Goal: Obtain resource: Obtain resource

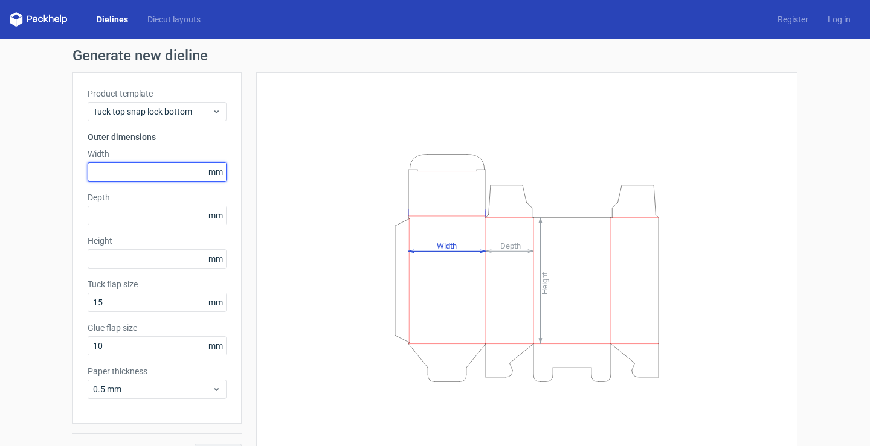
click at [158, 169] on input "text" at bounding box center [157, 171] width 139 height 19
type input "100"
type input "50"
type input "150"
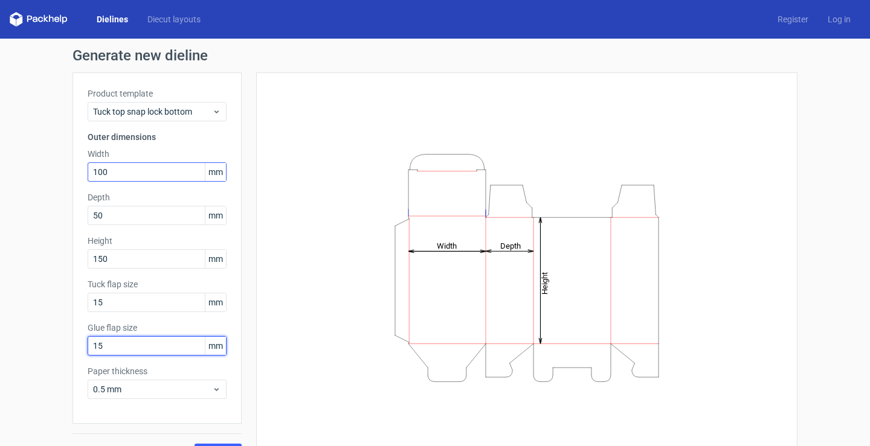
type input "15"
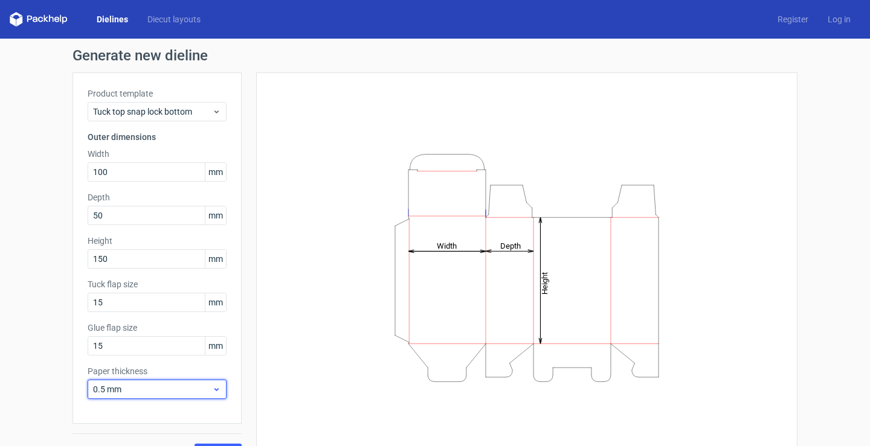
click at [141, 384] on span "0.5 mm" at bounding box center [152, 390] width 119 height 12
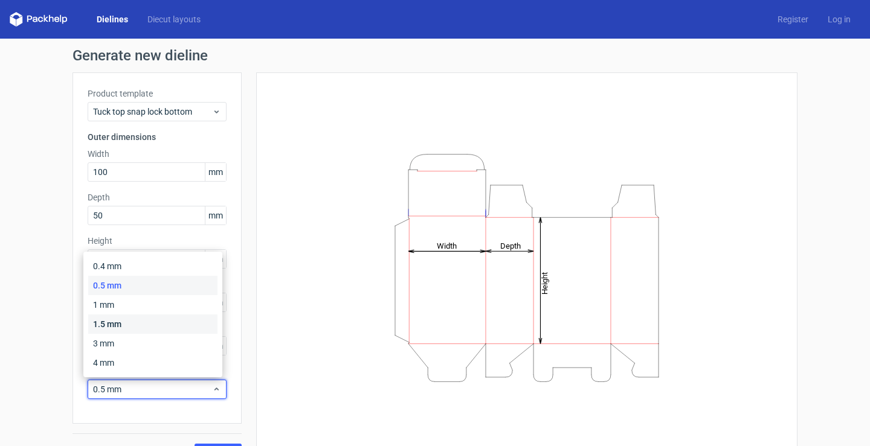
click at [152, 327] on div "1.5 mm" at bounding box center [152, 324] width 129 height 19
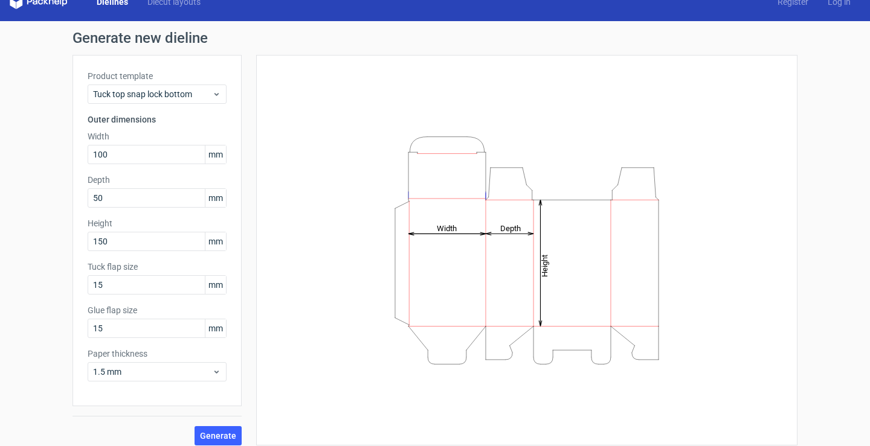
scroll to position [27, 0]
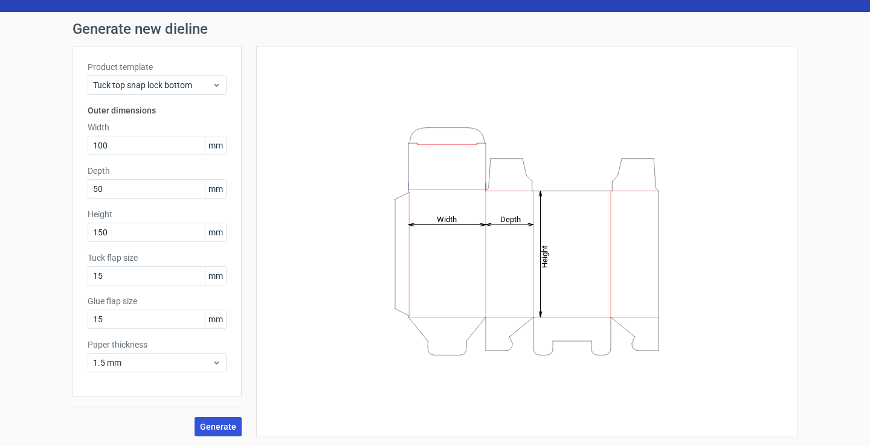
click at [200, 427] on span "Generate" at bounding box center [218, 427] width 36 height 8
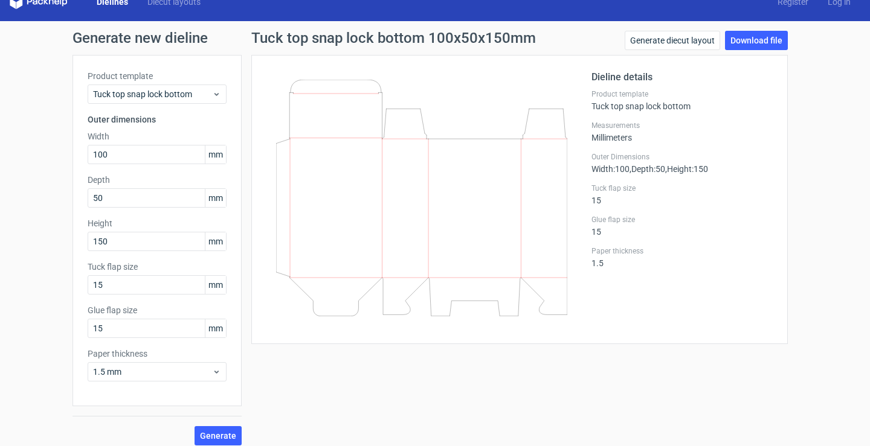
scroll to position [27, 0]
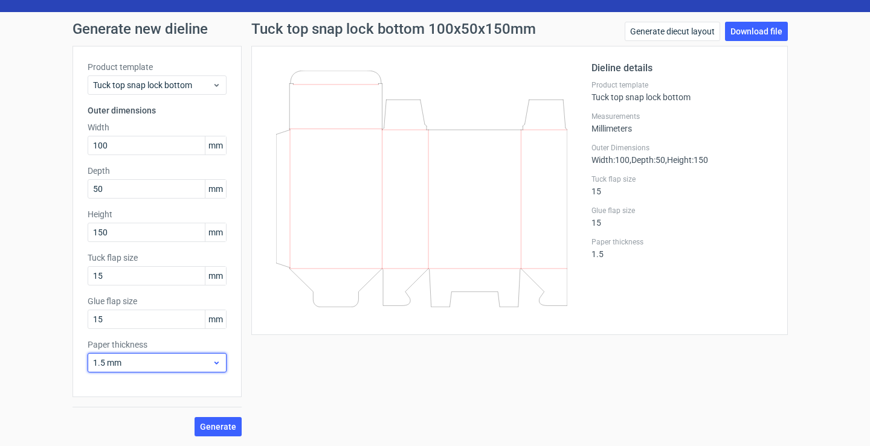
click at [157, 364] on span "1.5 mm" at bounding box center [152, 363] width 119 height 12
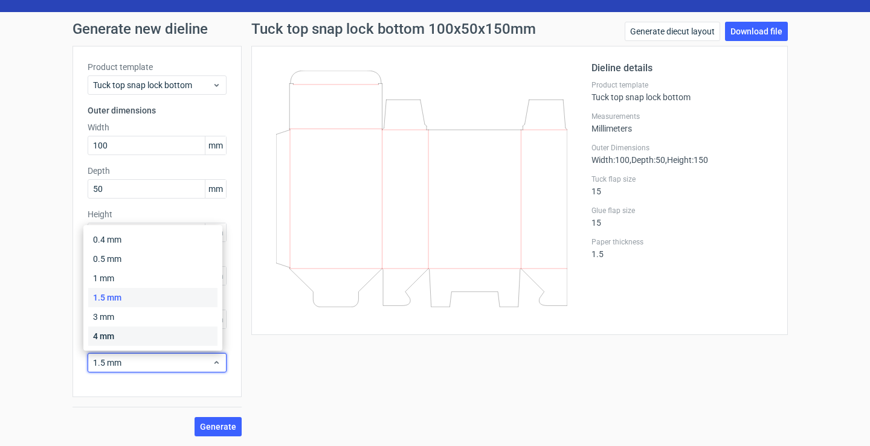
click at [151, 333] on div "4 mm" at bounding box center [152, 336] width 129 height 19
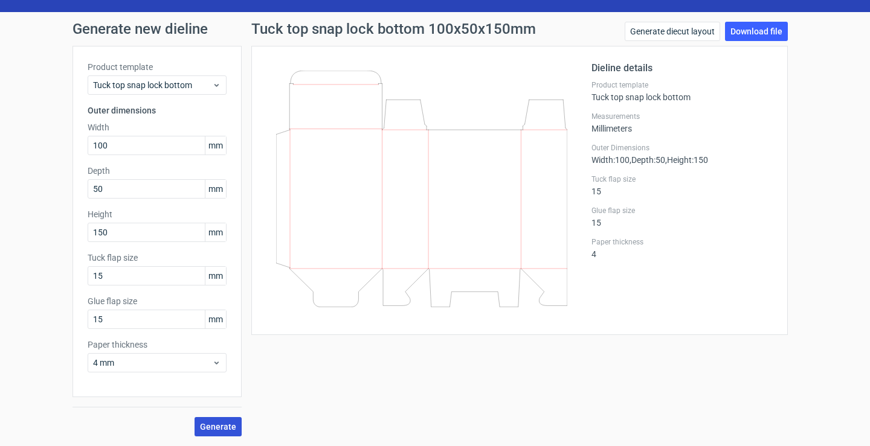
click at [219, 425] on span "Generate" at bounding box center [218, 427] width 36 height 8
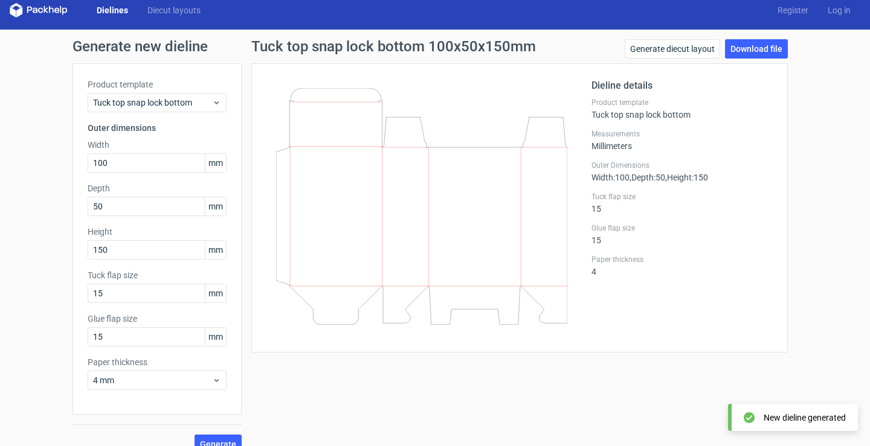
scroll to position [0, 0]
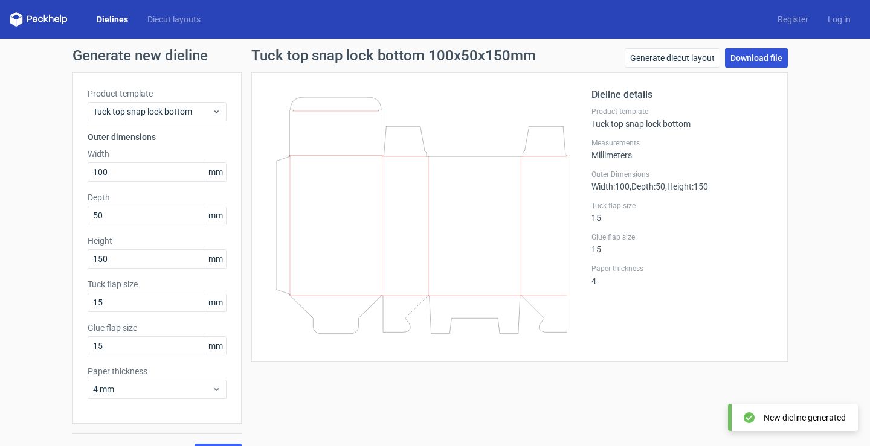
click at [758, 62] on link "Download file" at bounding box center [756, 57] width 63 height 19
click at [170, 16] on link "Diecut layouts" at bounding box center [174, 19] width 72 height 12
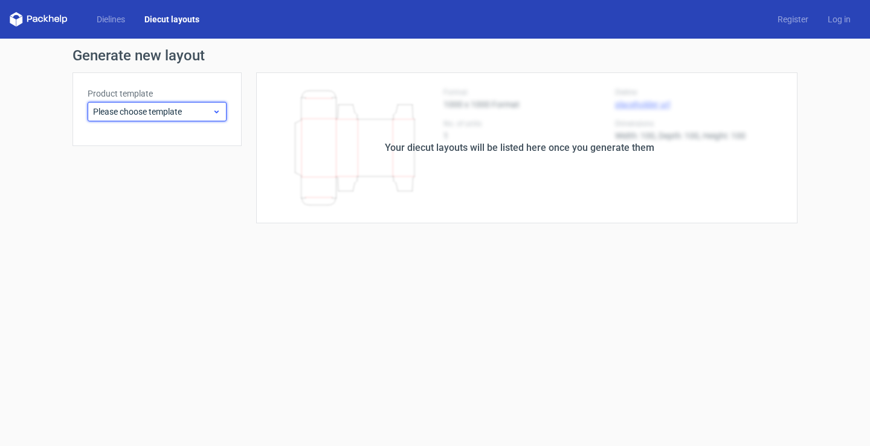
click at [144, 109] on span "Please choose template" at bounding box center [152, 112] width 119 height 12
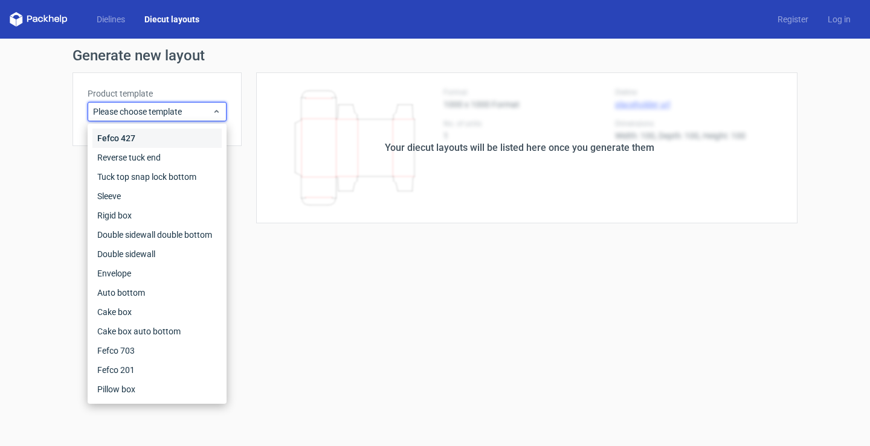
click at [147, 138] on div "Fefco 427" at bounding box center [156, 138] width 129 height 19
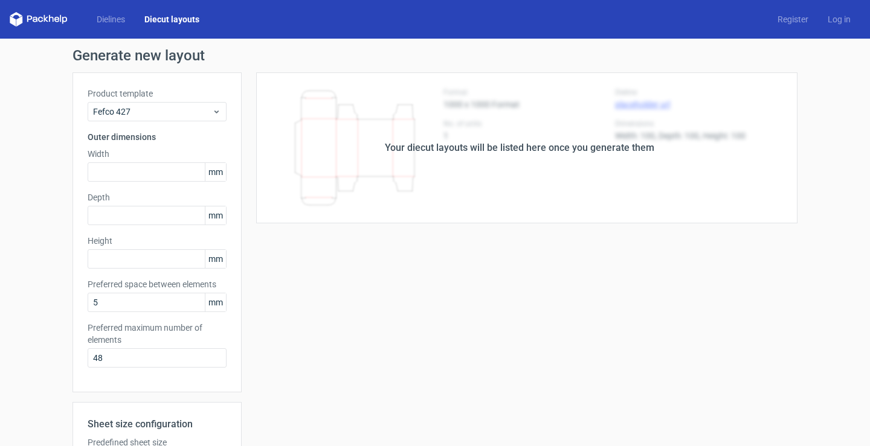
click at [498, 154] on div "Your diecut layouts will be listed here once you generate them" at bounding box center [519, 148] width 269 height 14
click at [155, 163] on input "text" at bounding box center [157, 171] width 139 height 19
type input "50"
type input "30"
type input "50"
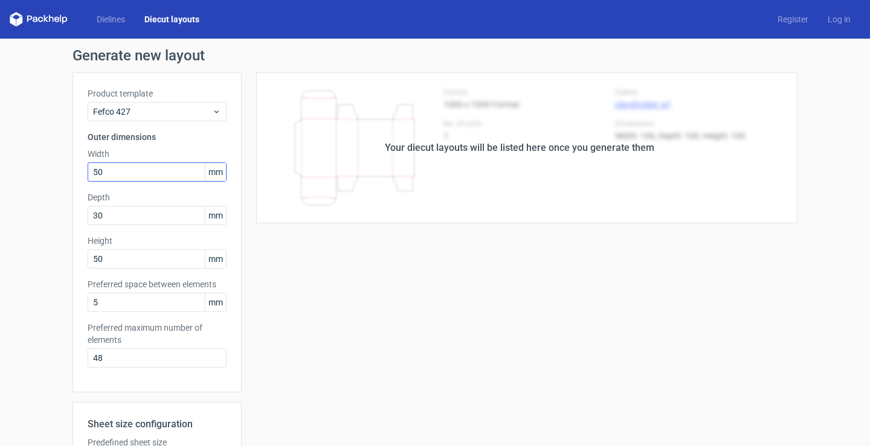
scroll to position [204, 0]
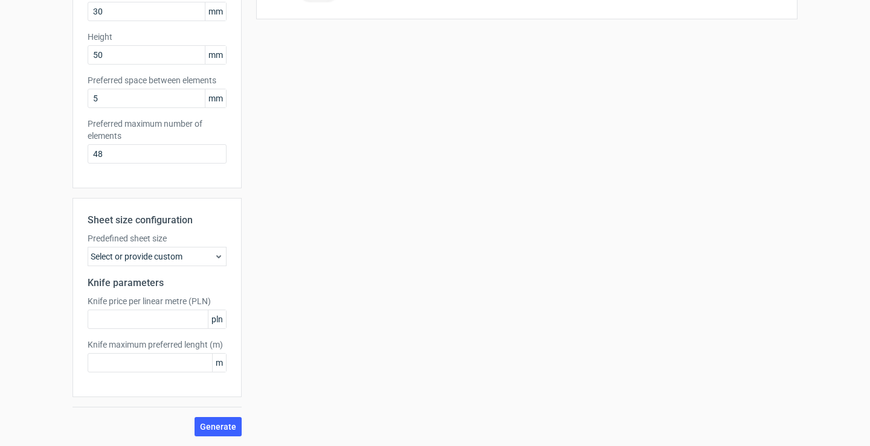
click at [174, 260] on div "Select or provide custom" at bounding box center [157, 256] width 139 height 19
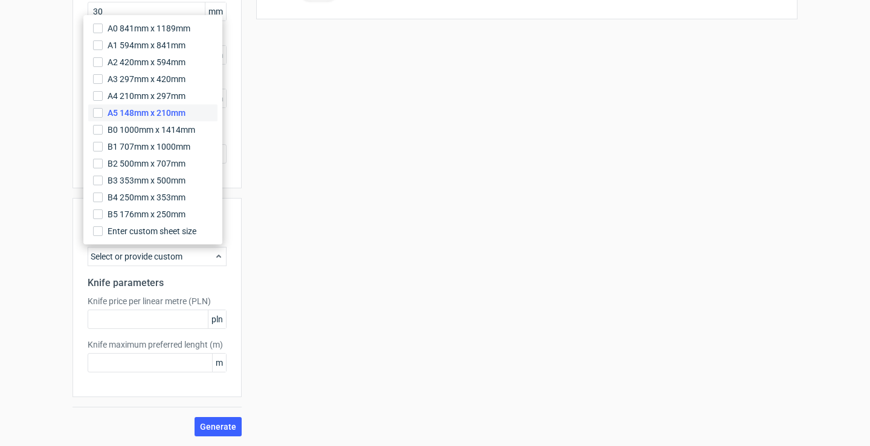
click at [161, 112] on span "A5 148mm x 210mm" at bounding box center [147, 113] width 78 height 12
click at [103, 112] on input "A5 148mm x 210mm" at bounding box center [98, 113] width 10 height 10
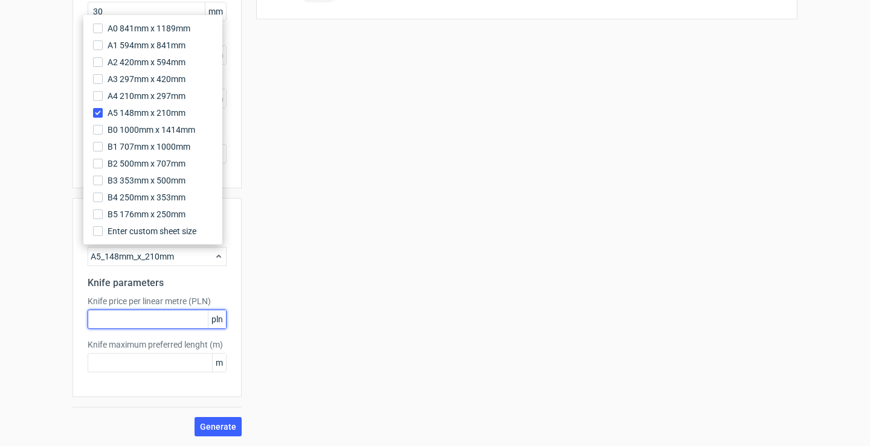
click at [145, 323] on input "text" at bounding box center [157, 319] width 139 height 19
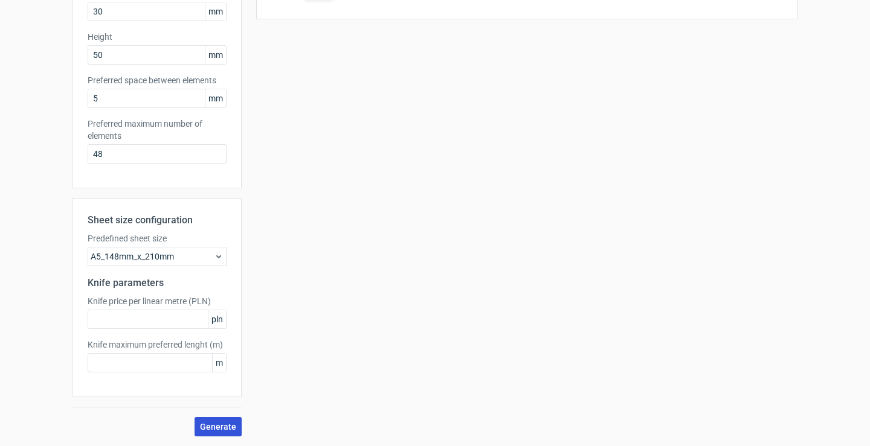
click at [207, 418] on button "Generate" at bounding box center [217, 426] width 47 height 19
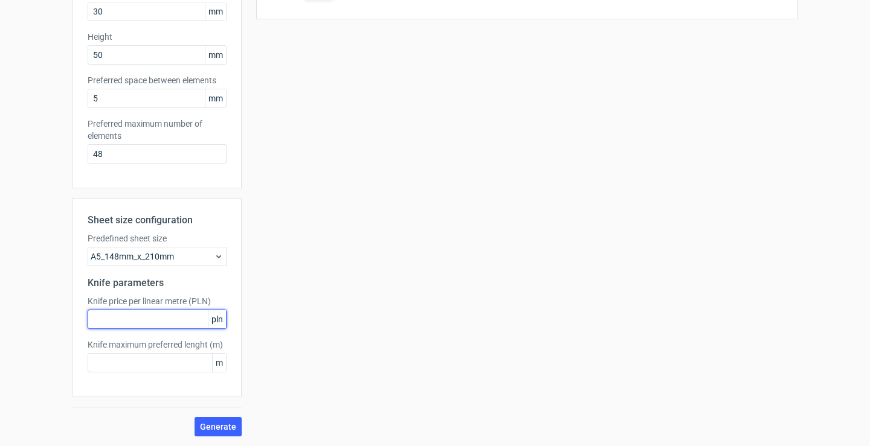
click at [156, 322] on input "text" at bounding box center [157, 319] width 139 height 19
type input "5"
type input "8"
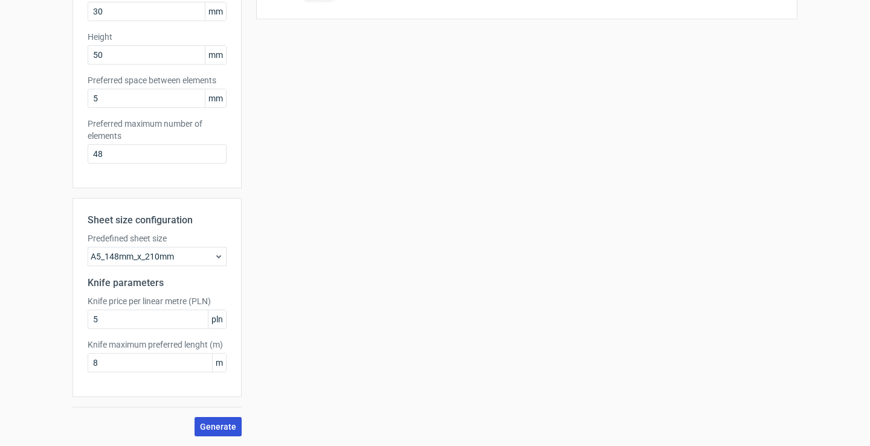
click at [231, 429] on span "Generate" at bounding box center [218, 427] width 36 height 8
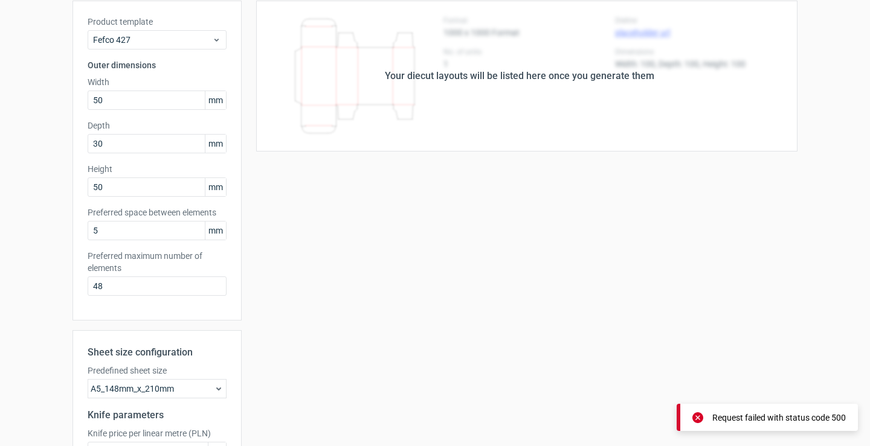
scroll to position [23, 0]
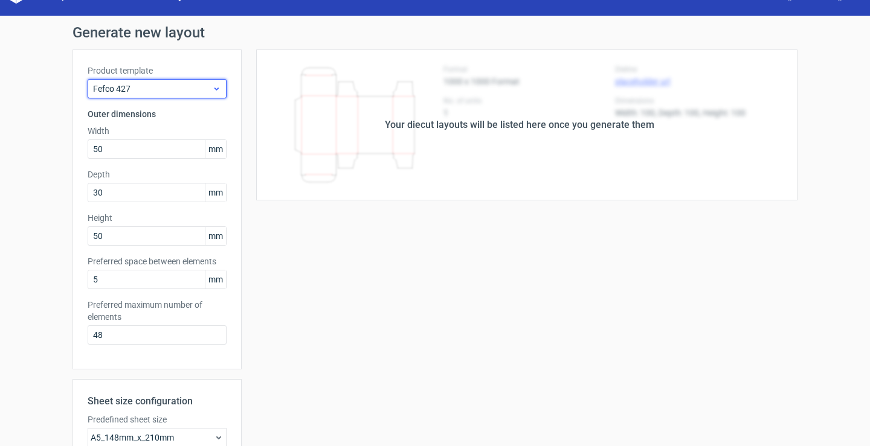
click at [168, 91] on span "Fefco 427" at bounding box center [152, 89] width 119 height 12
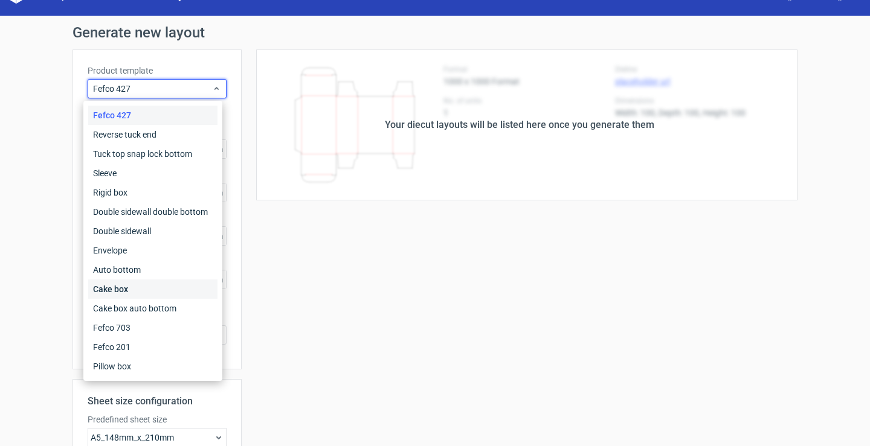
click at [180, 295] on div "Cake box" at bounding box center [152, 289] width 129 height 19
